Goal: Information Seeking & Learning: Learn about a topic

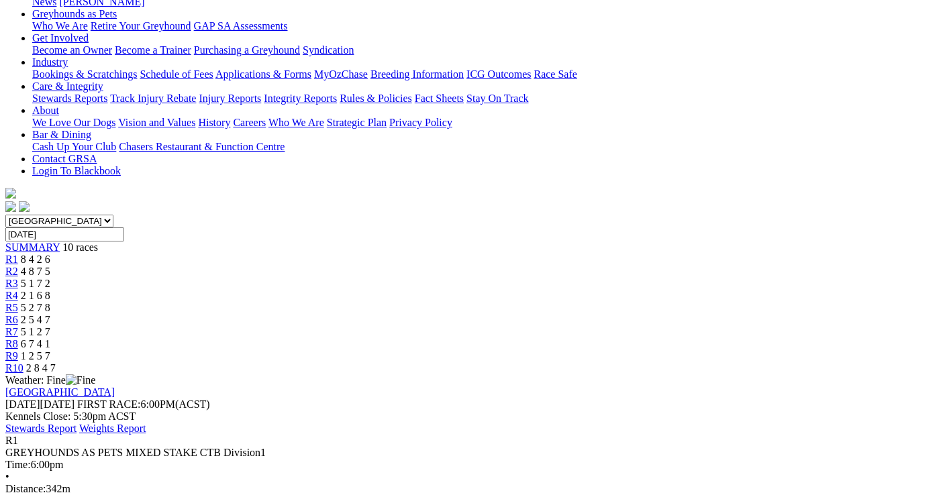
scroll to position [201, 0]
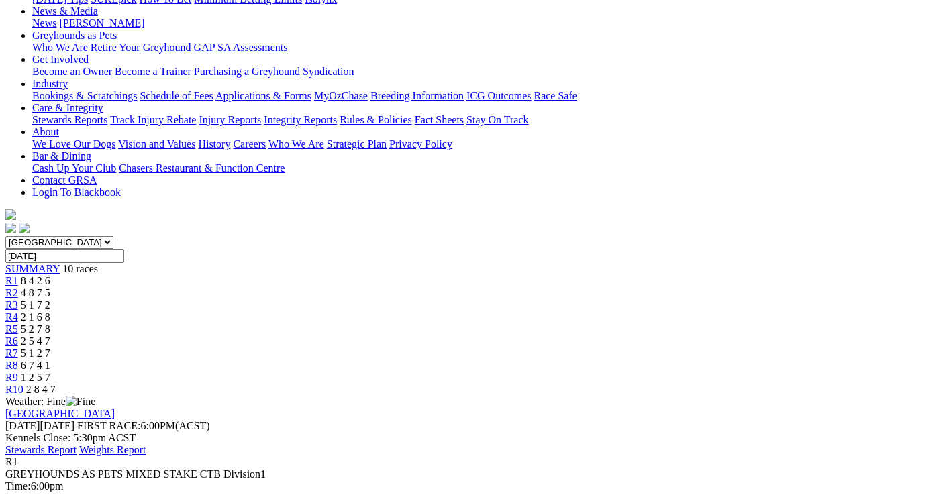
click at [50, 287] on span "4 8 7 5" at bounding box center [36, 292] width 30 height 11
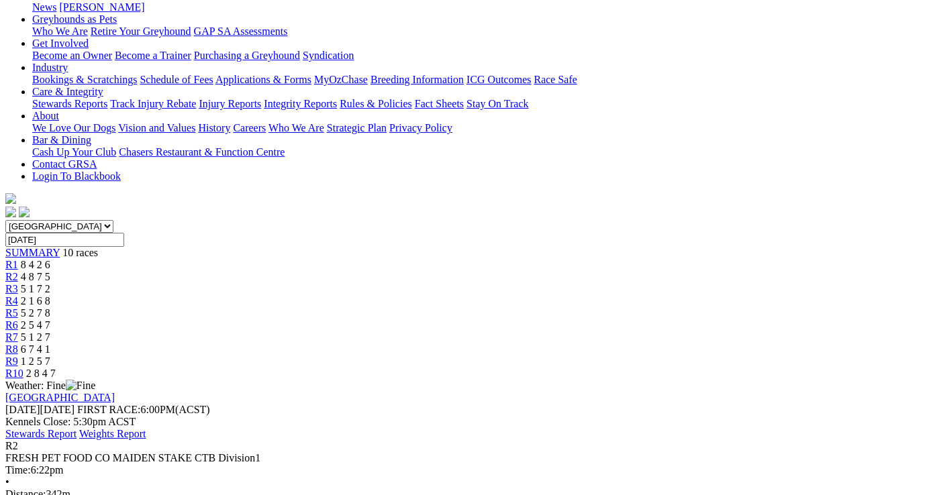
scroll to position [201, 0]
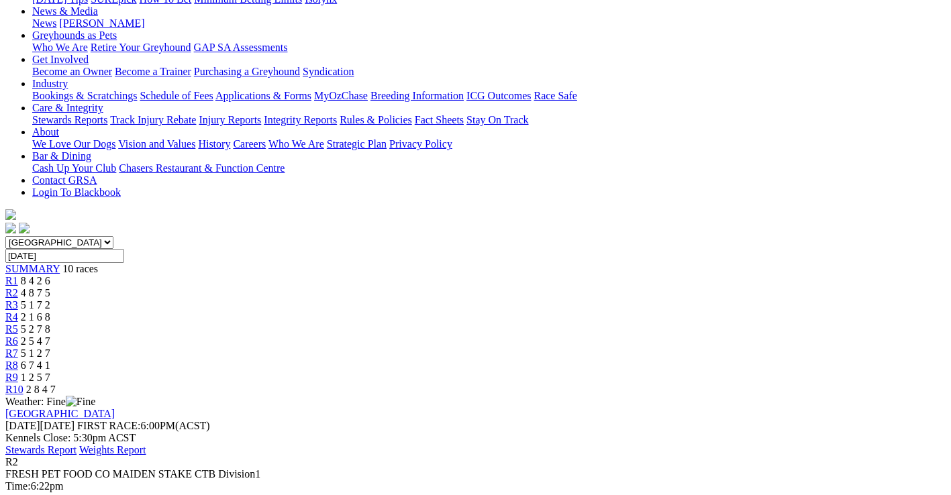
click at [50, 275] on span "8 4 2 6" at bounding box center [36, 280] width 30 height 11
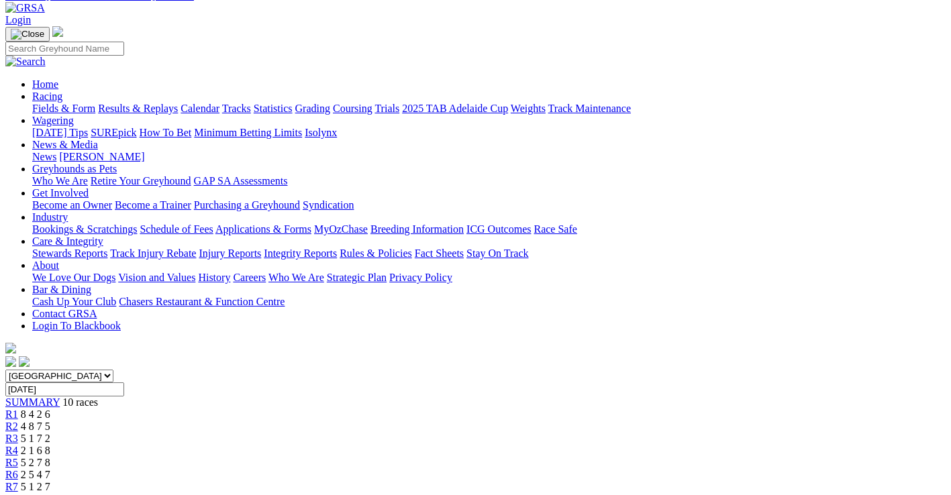
scroll to position [67, 0]
click at [50, 434] on span "5 1 7 2" at bounding box center [36, 439] width 30 height 11
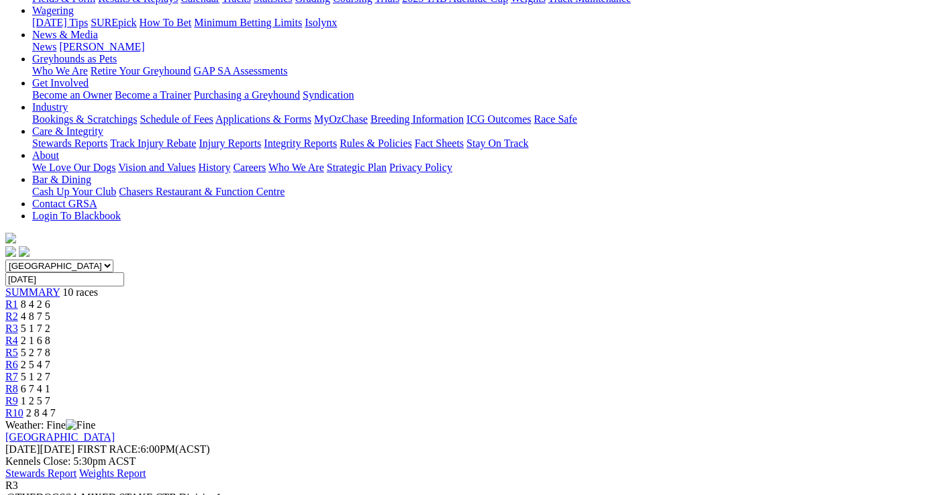
scroll to position [134, 0]
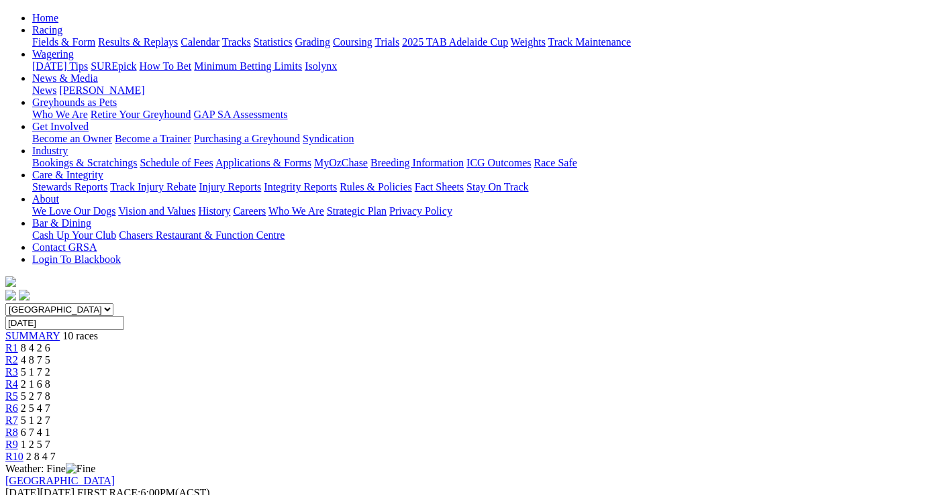
click at [417, 379] on div "R4 2 1 6 8" at bounding box center [475, 385] width 941 height 12
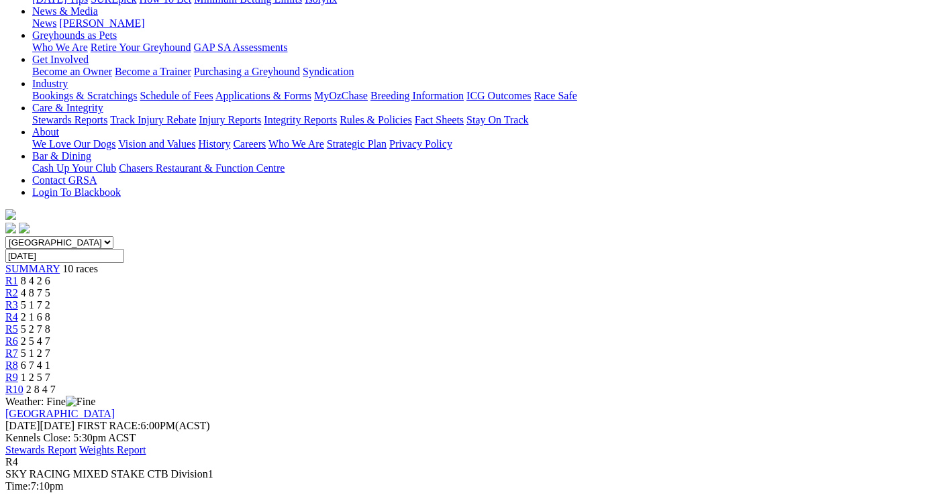
scroll to position [134, 0]
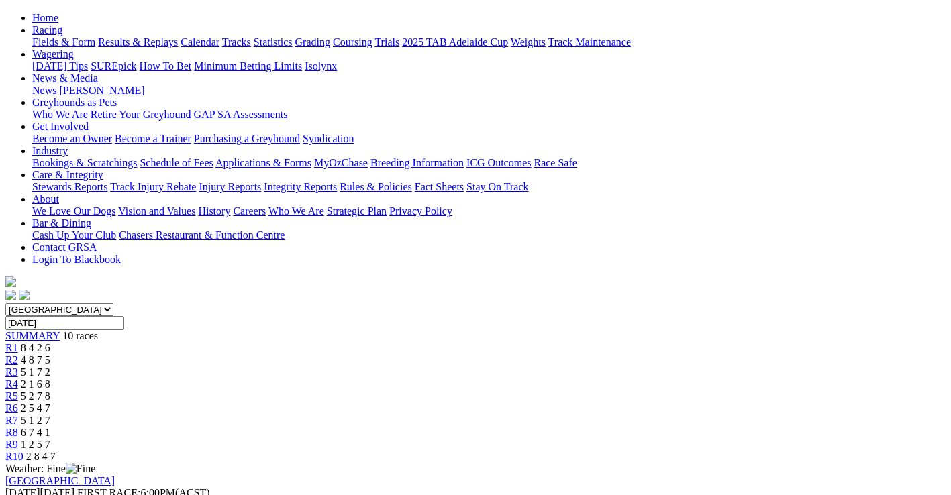
click at [50, 391] on span "5 2 7 8" at bounding box center [36, 396] width 30 height 11
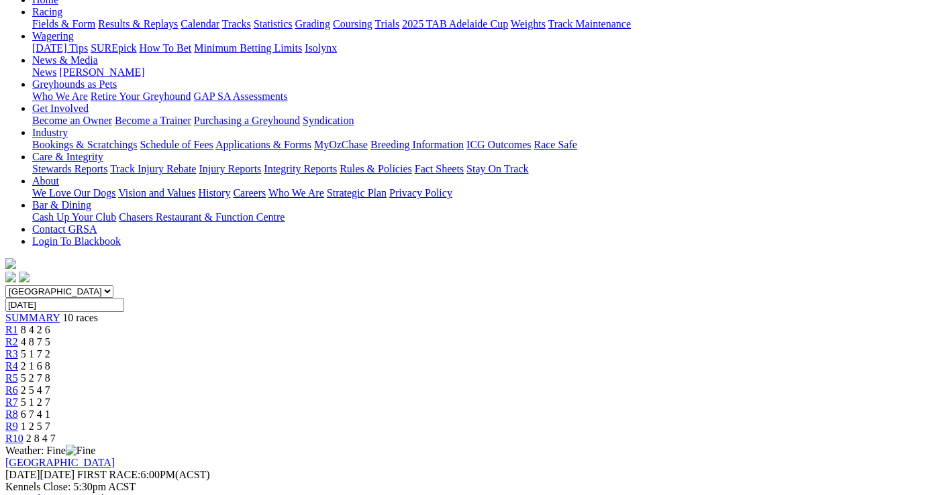
scroll to position [134, 0]
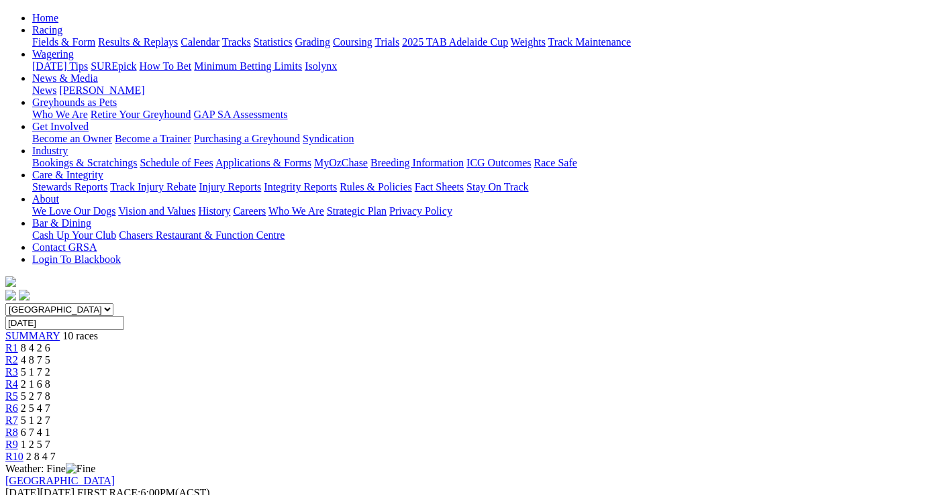
click at [50, 403] on span "2 5 4 7" at bounding box center [36, 408] width 30 height 11
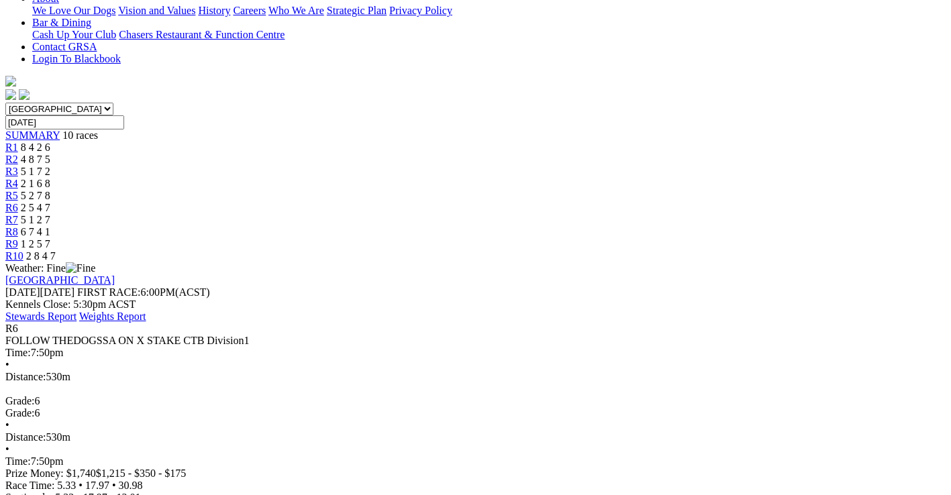
scroll to position [336, 0]
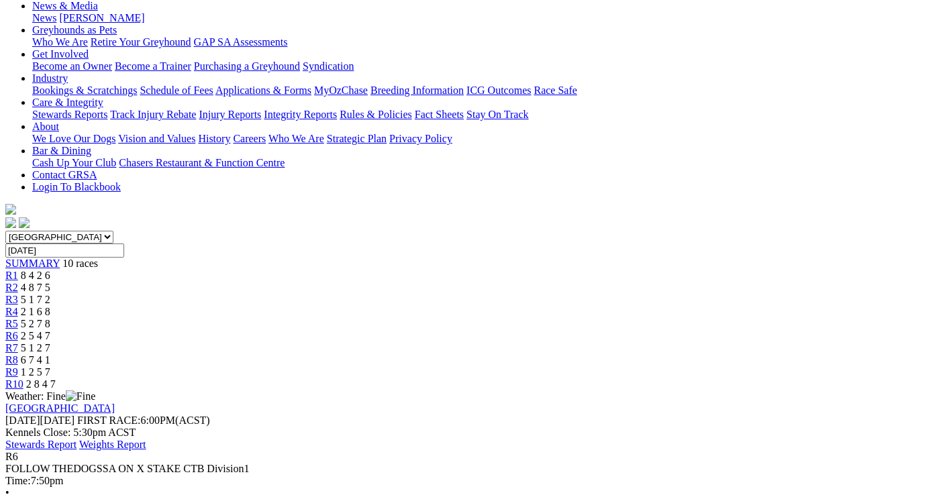
scroll to position [201, 0]
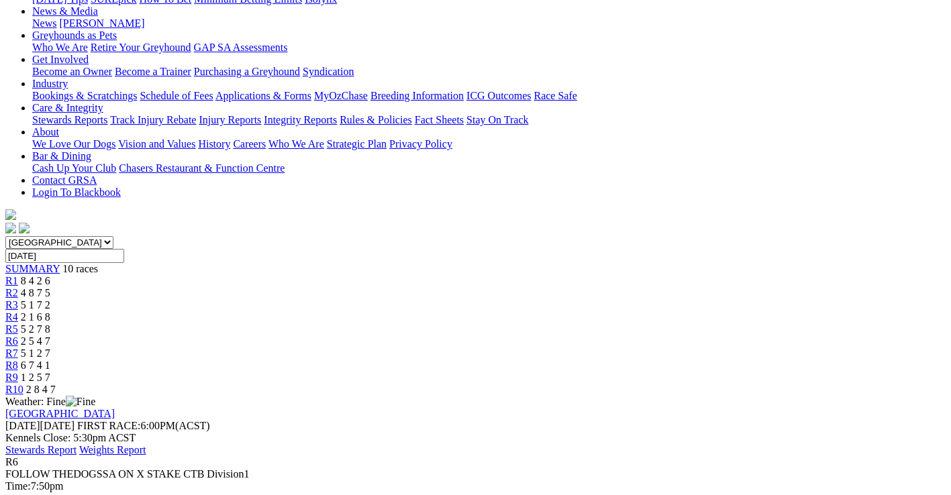
click at [50, 348] on span "5 1 2 7" at bounding box center [36, 353] width 30 height 11
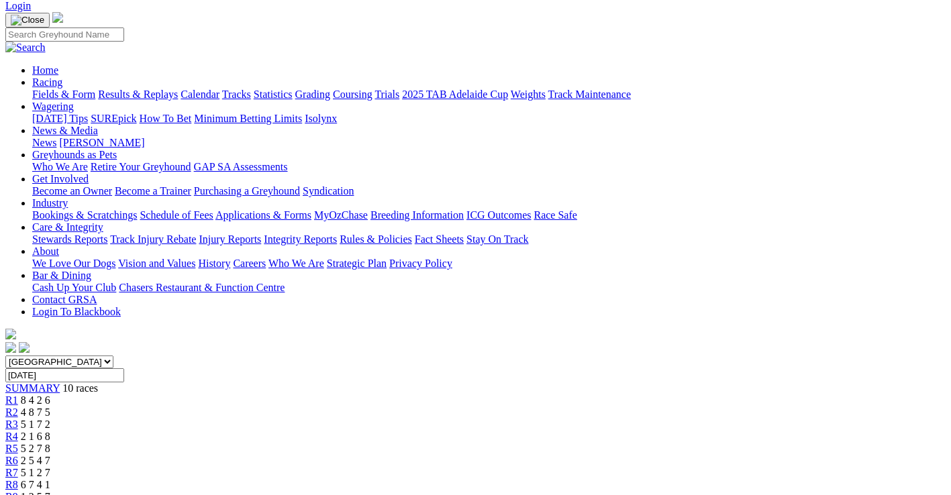
scroll to position [67, 0]
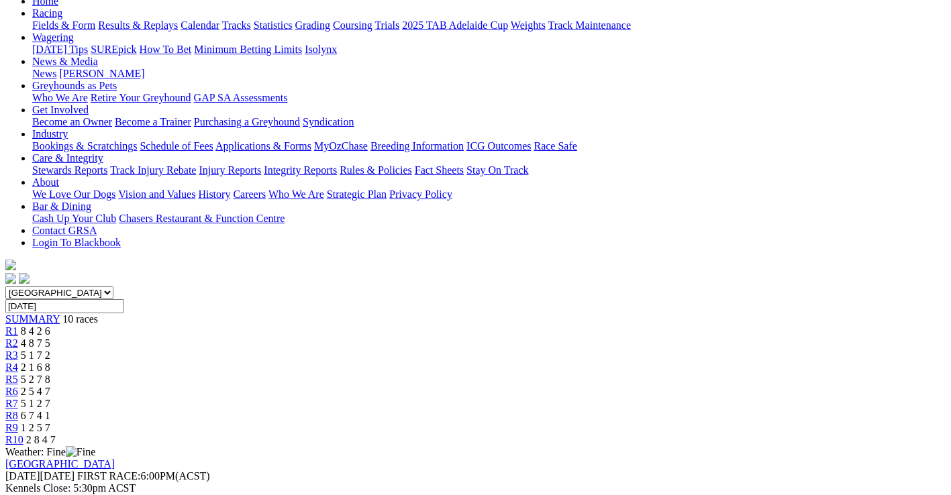
scroll to position [134, 0]
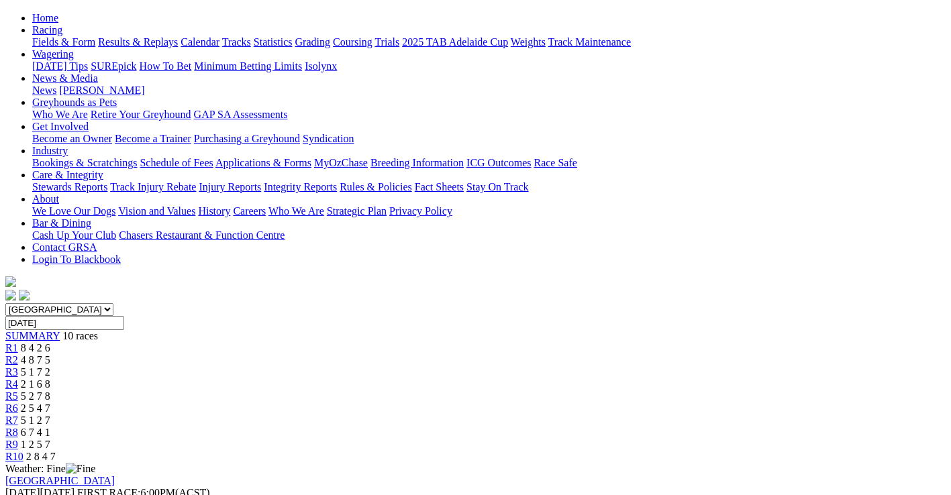
click at [56, 451] on span "2 8 4 7" at bounding box center [41, 456] width 30 height 11
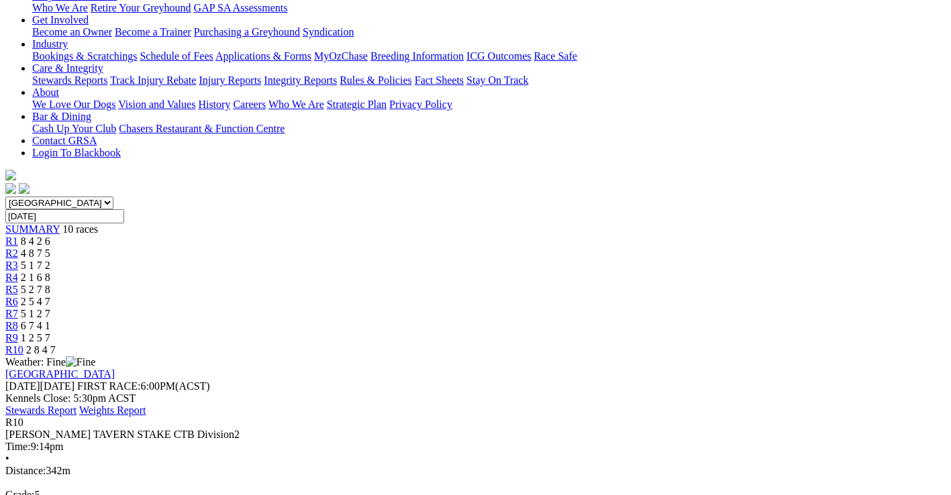
scroll to position [269, 0]
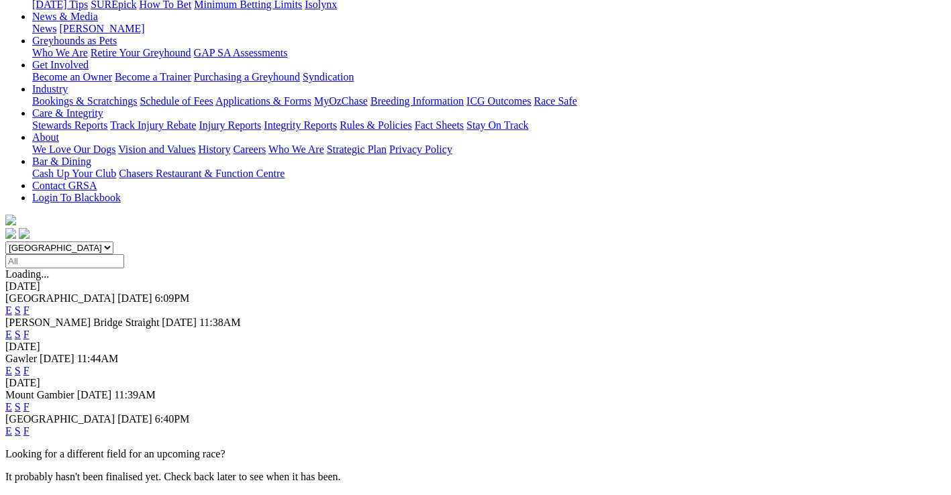
scroll to position [201, 0]
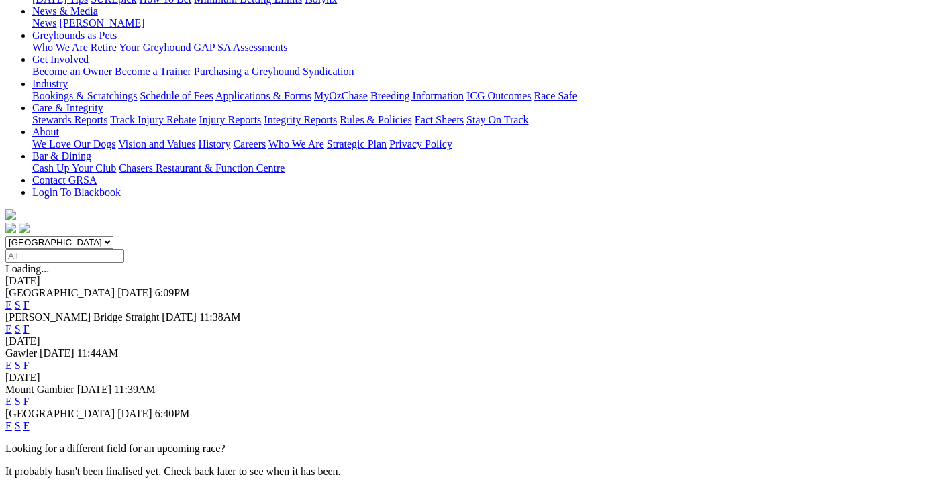
click at [30, 420] on link "F" at bounding box center [26, 425] width 6 height 11
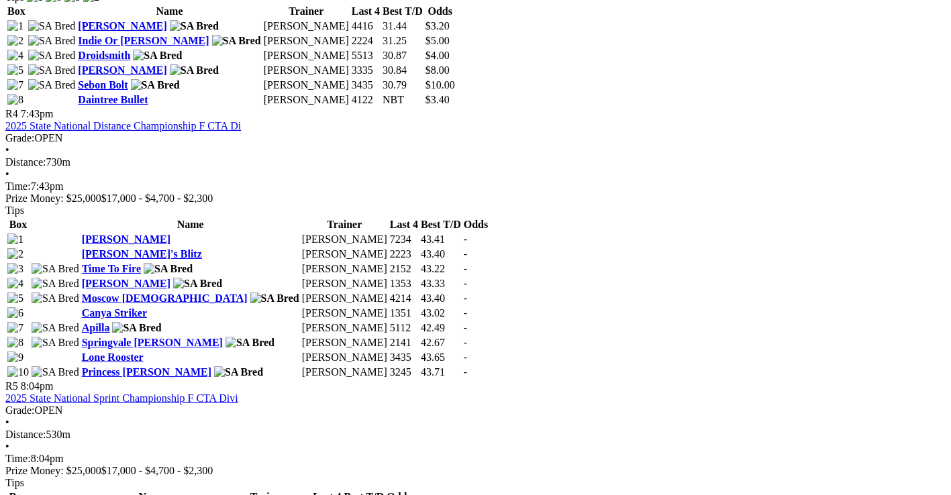
scroll to position [1343, 0]
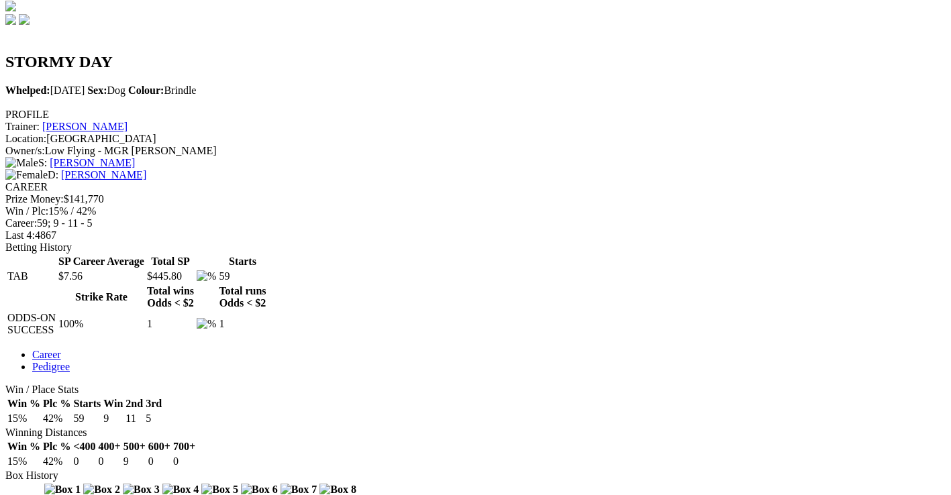
scroll to position [403, 0]
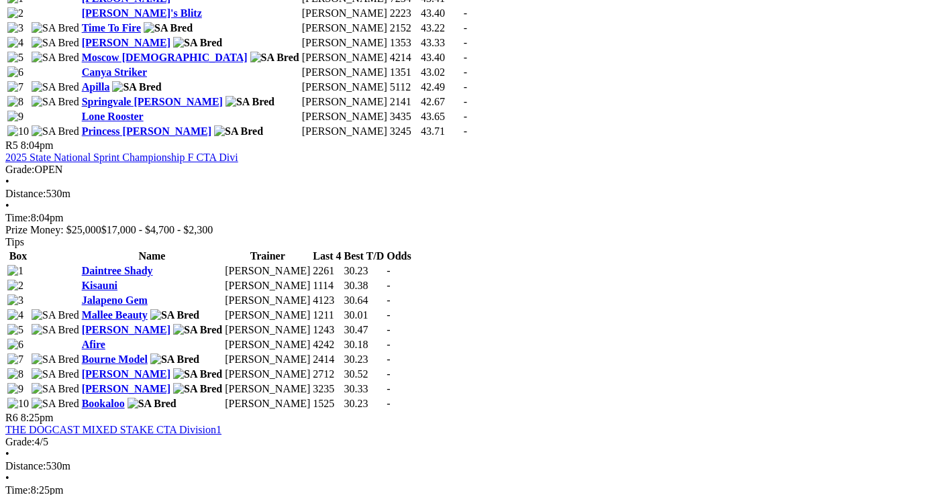
scroll to position [1477, 0]
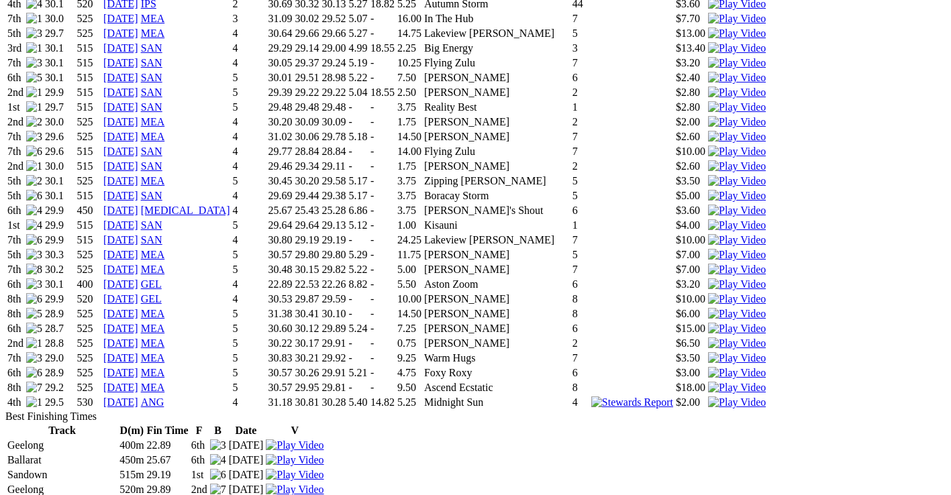
scroll to position [1477, 0]
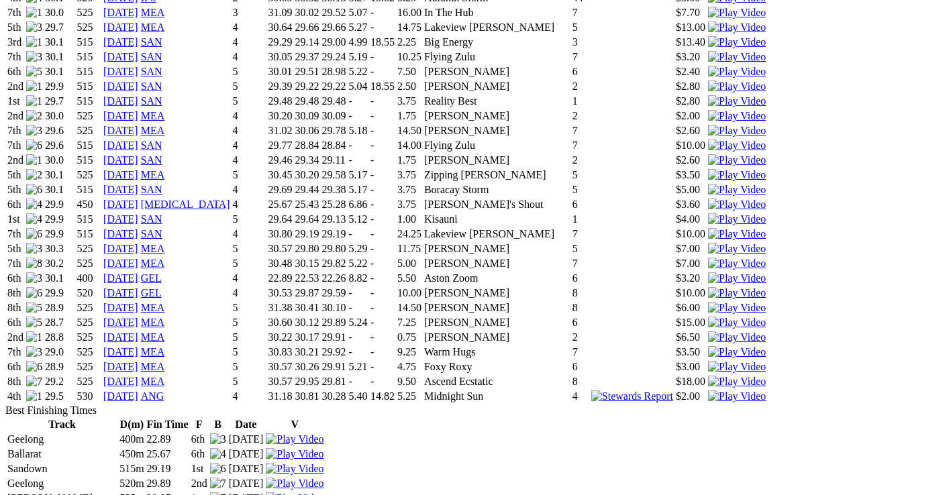
click at [708, 391] on img at bounding box center [737, 397] width 58 height 12
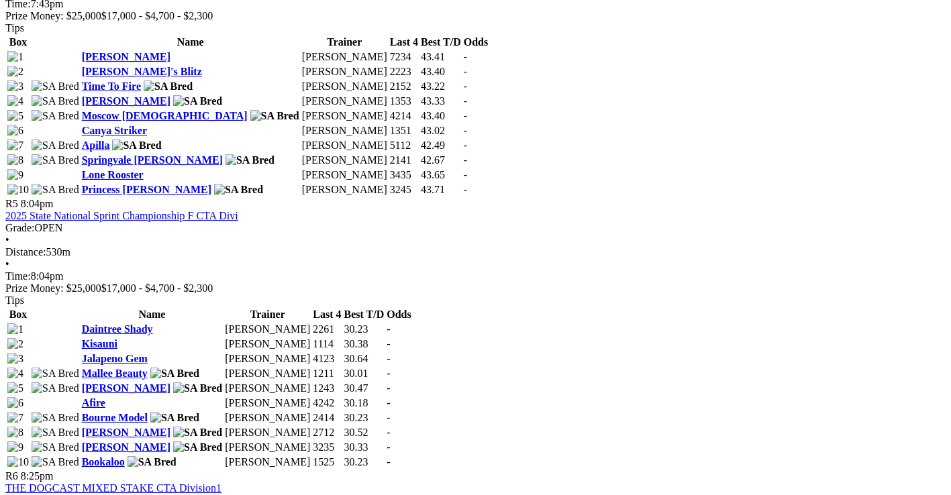
scroll to position [1410, 0]
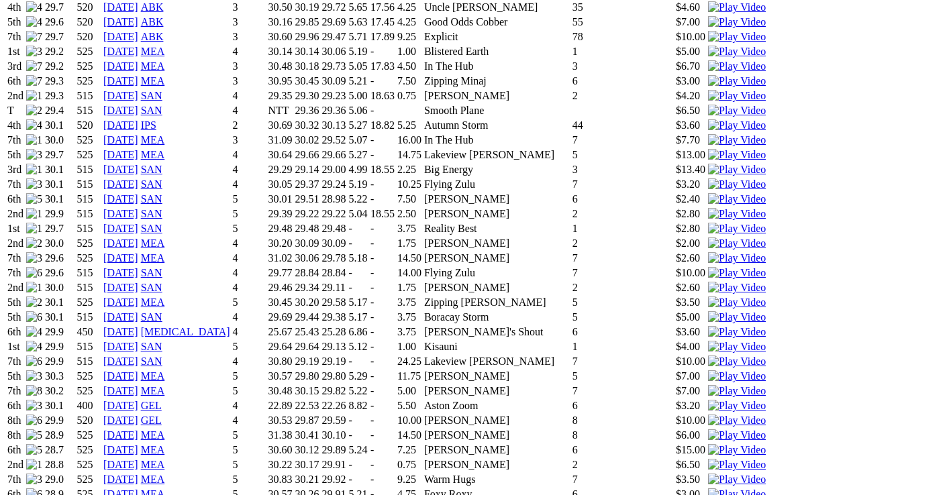
scroll to position [1813, 0]
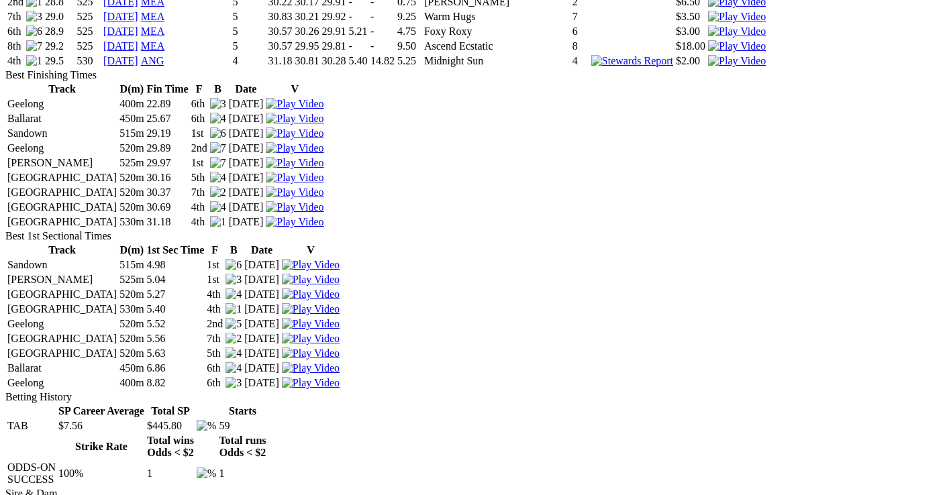
click at [324, 228] on img at bounding box center [295, 222] width 58 height 12
